Goal: Find specific fact: Find specific fact

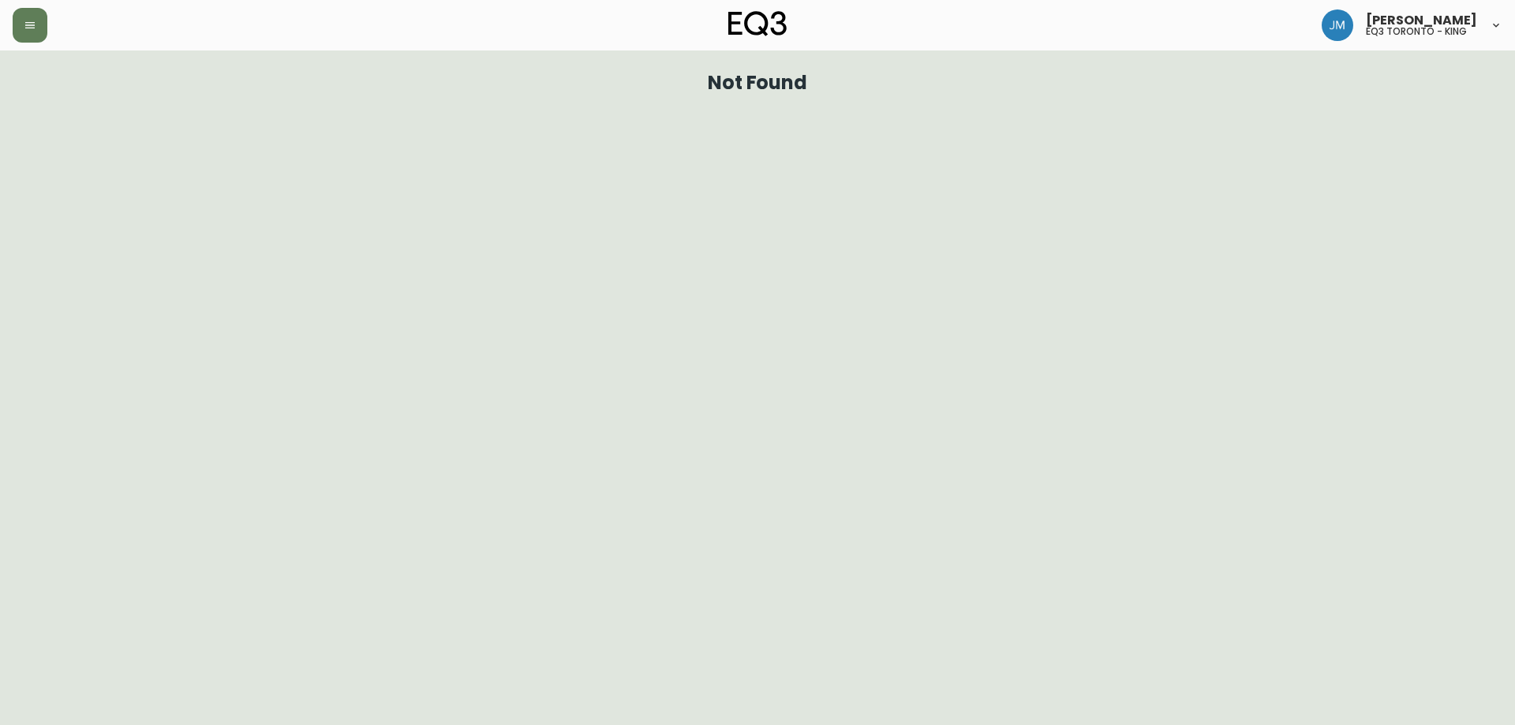
drag, startPoint x: 2, startPoint y: 29, endPoint x: 51, endPoint y: 33, distance: 48.3
click at [28, 36] on header "[PERSON_NAME] eq3 toronto - king" at bounding box center [757, 25] width 1515 height 51
click at [47, 32] on div at bounding box center [261, 25] width 496 height 35
click at [28, 38] on button "button" at bounding box center [30, 25] width 35 height 35
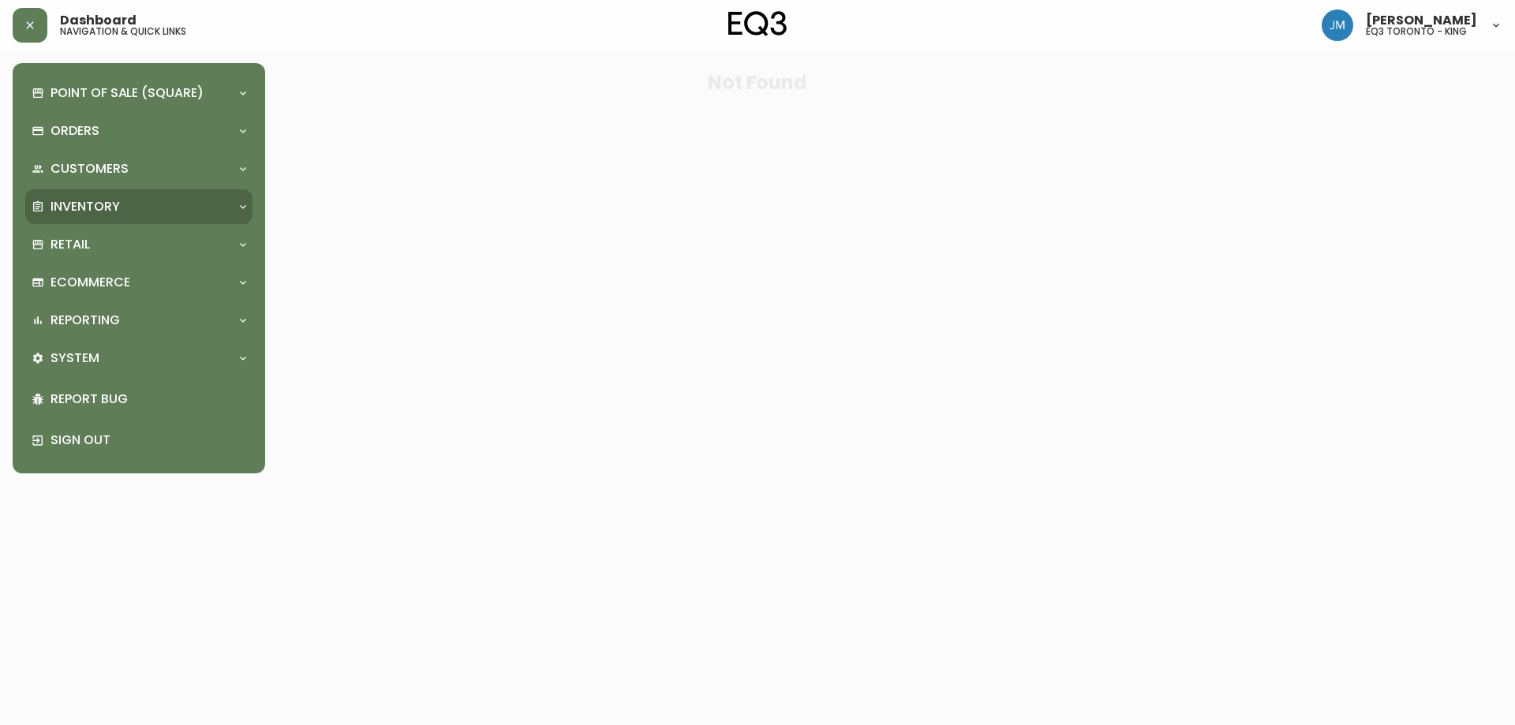
click at [95, 211] on p "Inventory" at bounding box center [85, 206] width 69 height 17
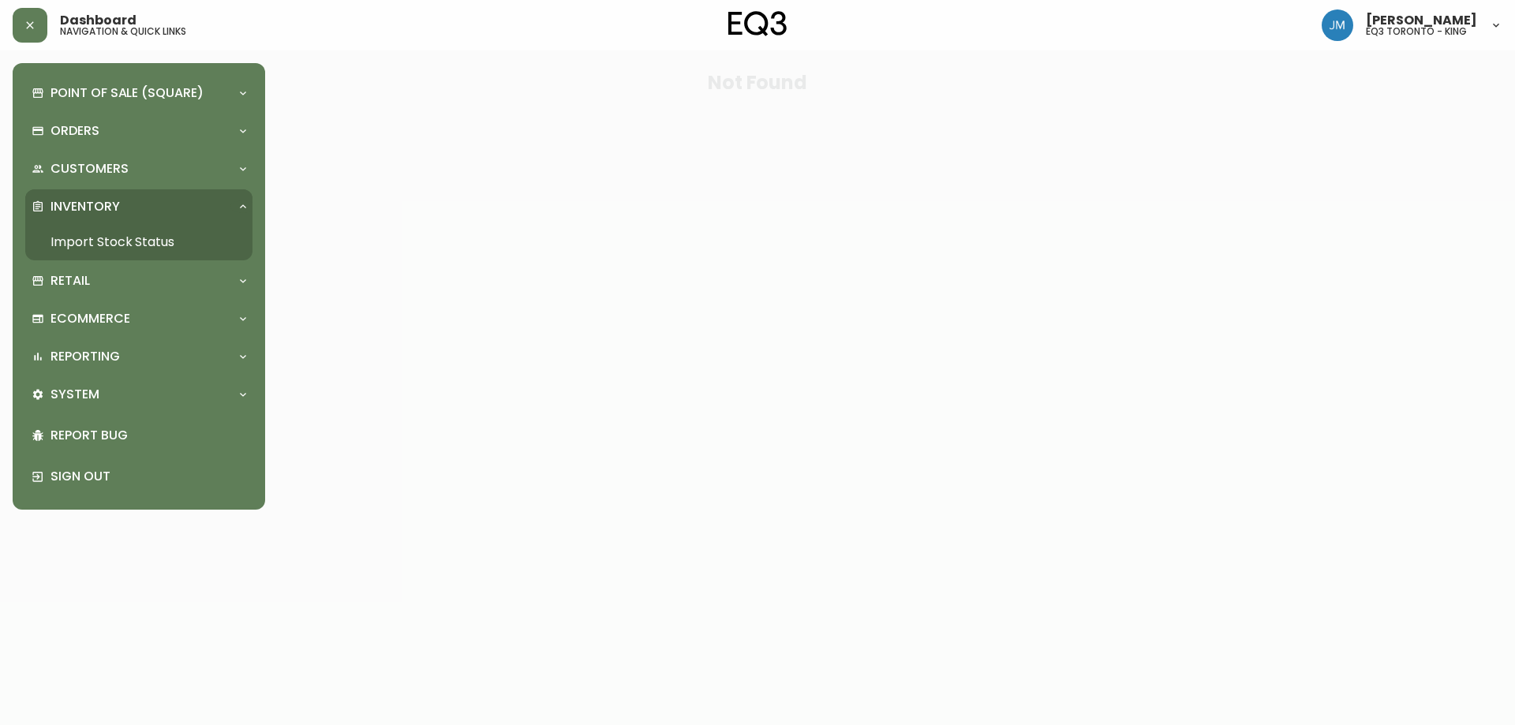
click at [133, 241] on link "Import Stock Status" at bounding box center [138, 242] width 227 height 36
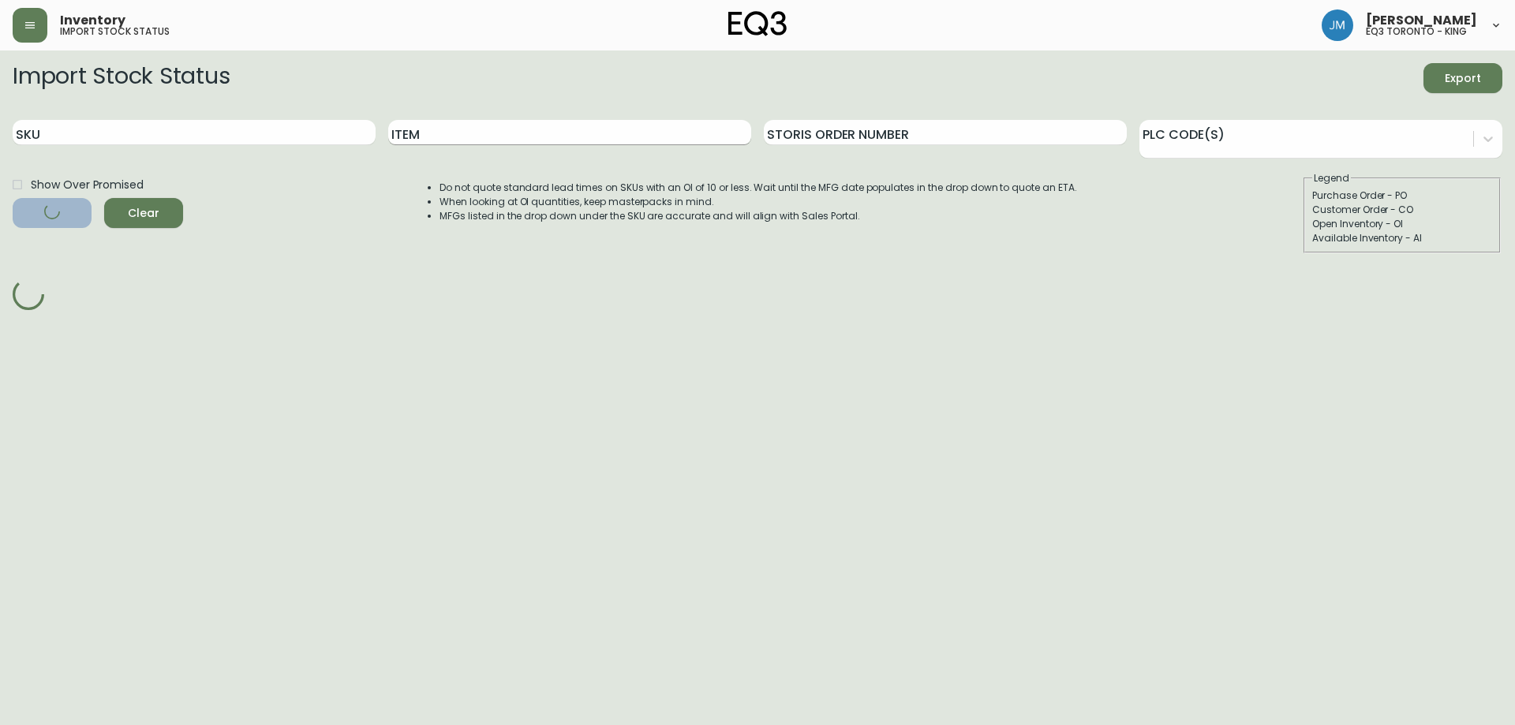
click at [441, 140] on input "Item" at bounding box center [569, 132] width 363 height 25
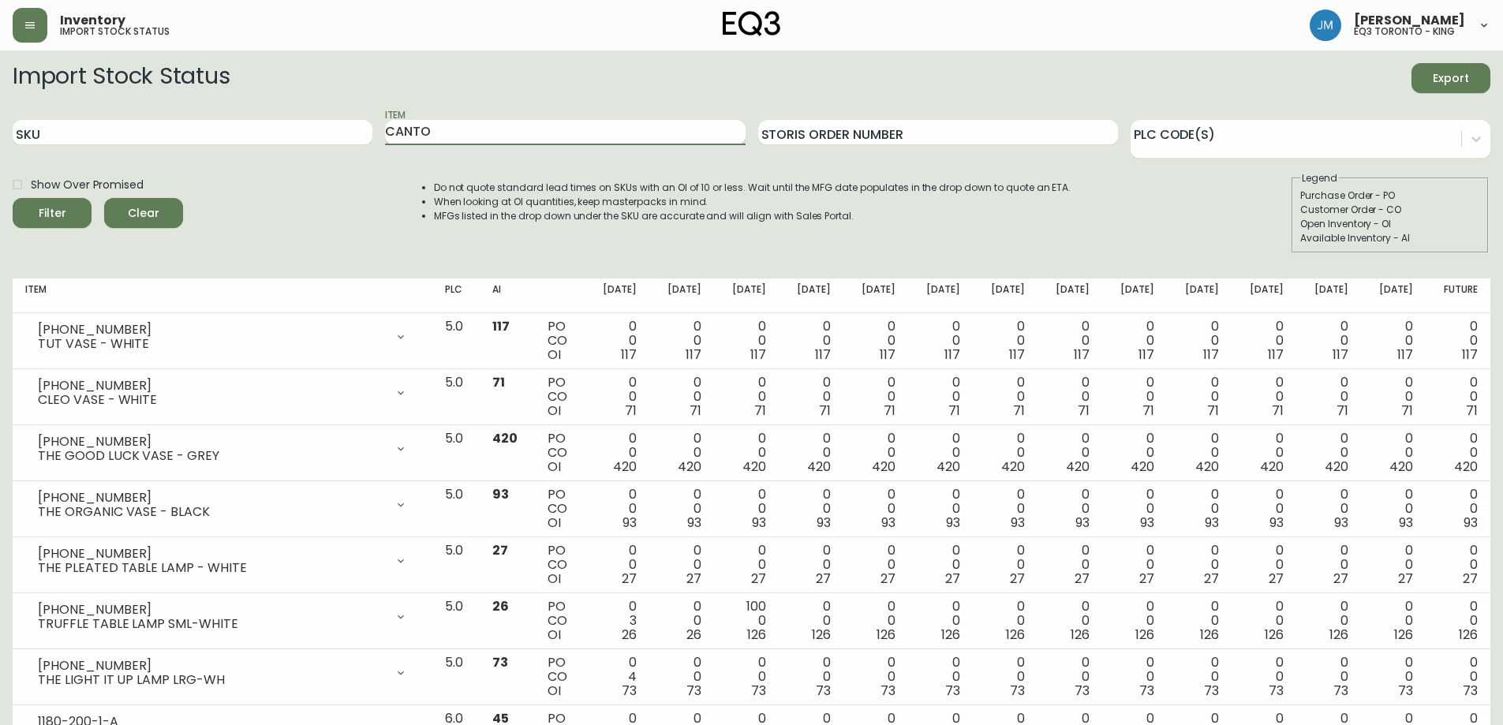
type input "CANTO"
click at [13, 198] on button "Filter" at bounding box center [52, 213] width 79 height 30
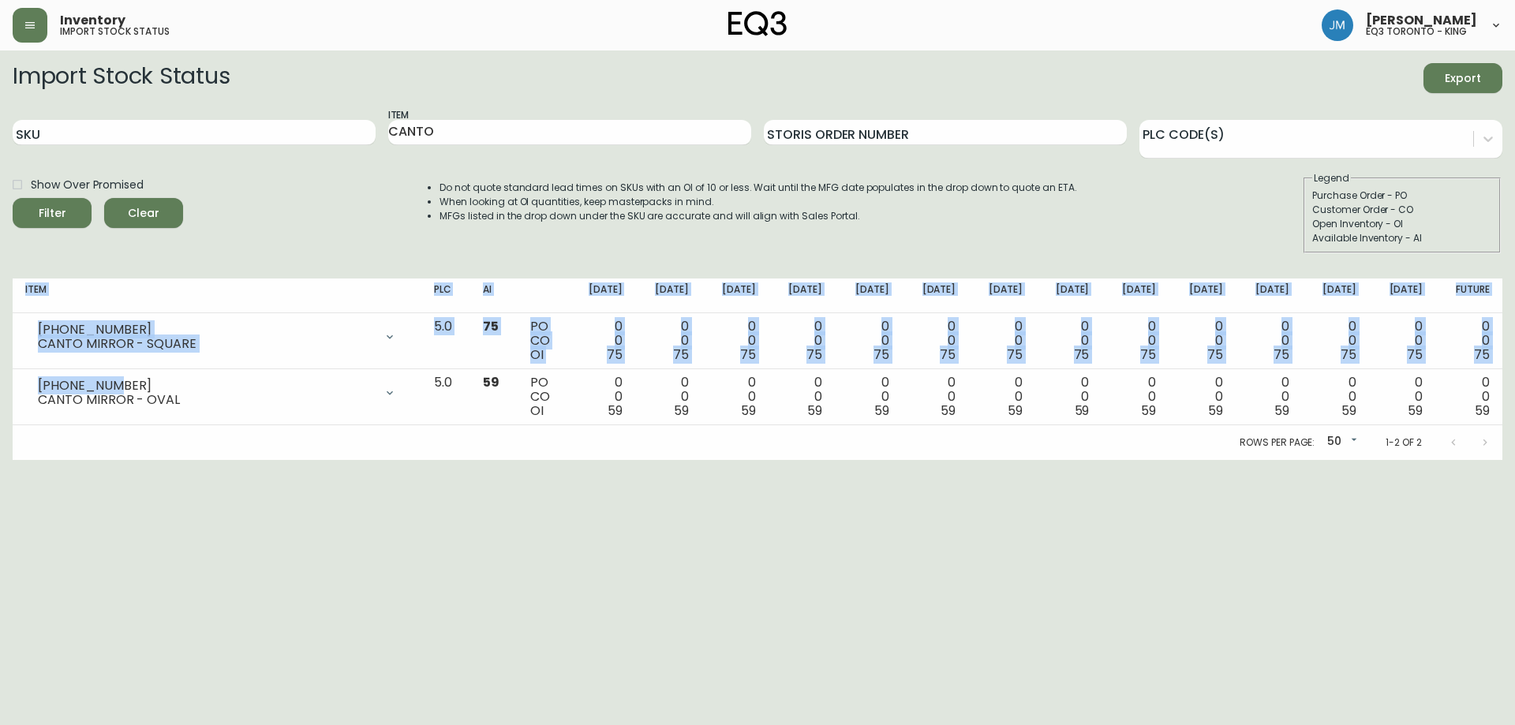
drag, startPoint x: 120, startPoint y: 380, endPoint x: 0, endPoint y: 368, distance: 120.6
click at [0, 368] on main "Import Stock Status Export SKU Item CANTO Storis Order Number PLC Code(s) Show …" at bounding box center [757, 256] width 1515 height 410
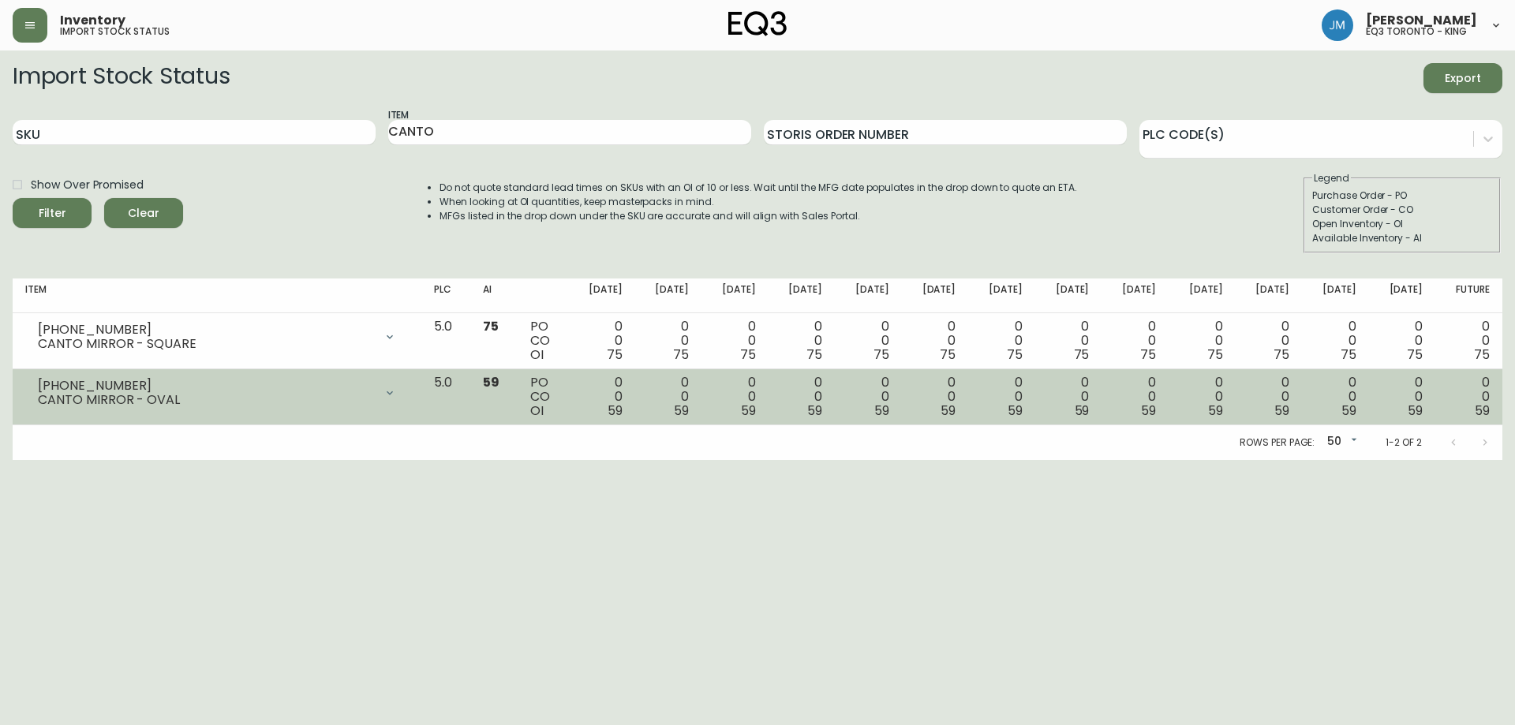
click at [95, 397] on div "CANTO MIRROR - OVAL" at bounding box center [206, 400] width 336 height 14
drag, startPoint x: 113, startPoint y: 385, endPoint x: 33, endPoint y: 387, distance: 79.7
click at [33, 387] on div "[PHONE_NUMBER] CANTO MIRROR - OVAL" at bounding box center [217, 393] width 384 height 35
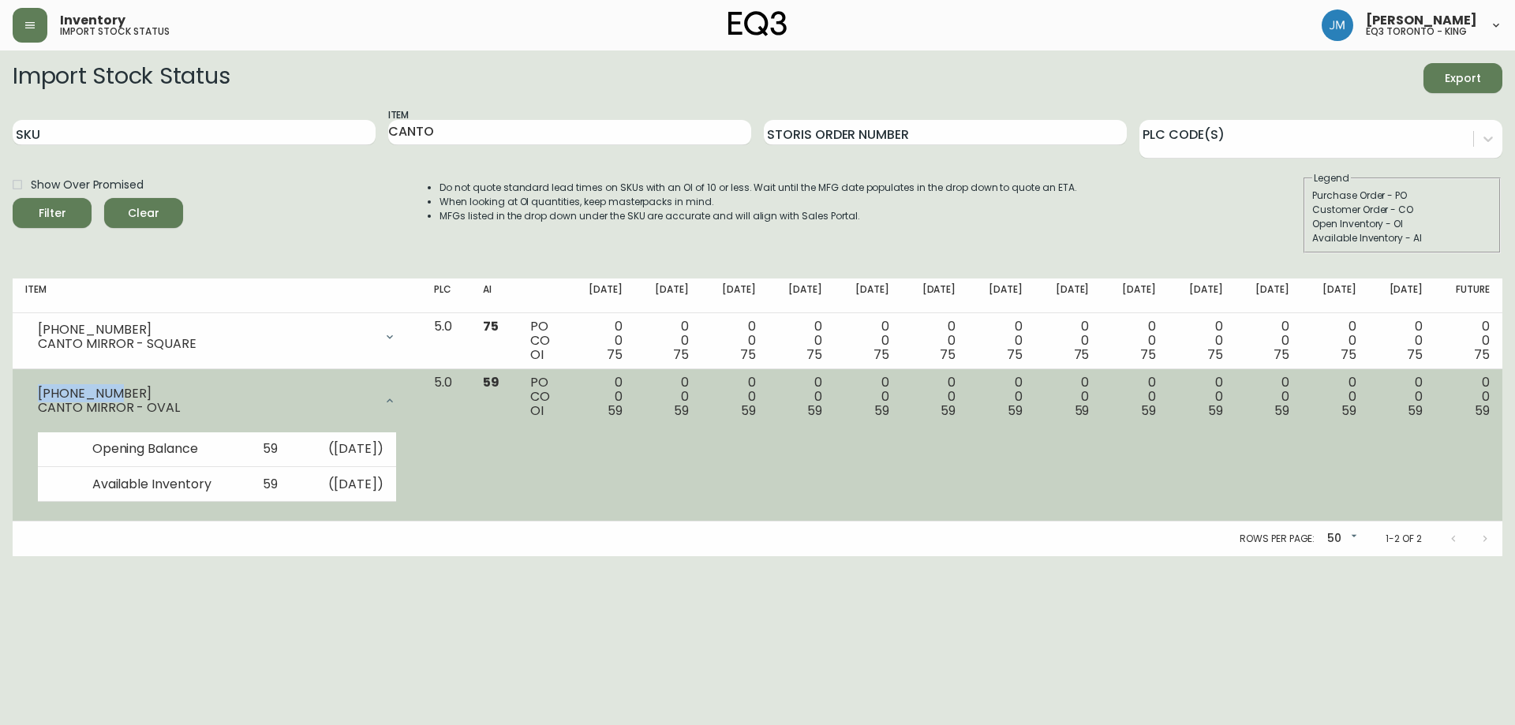
copy div "[PHONE_NUMBER]"
